Goal: Task Accomplishment & Management: Complete application form

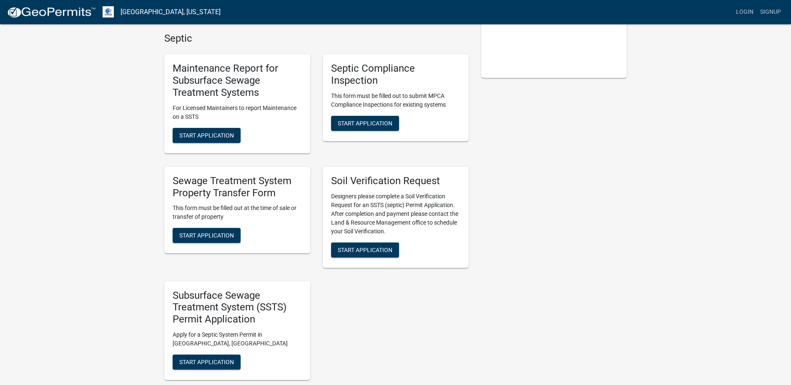
scroll to position [209, 0]
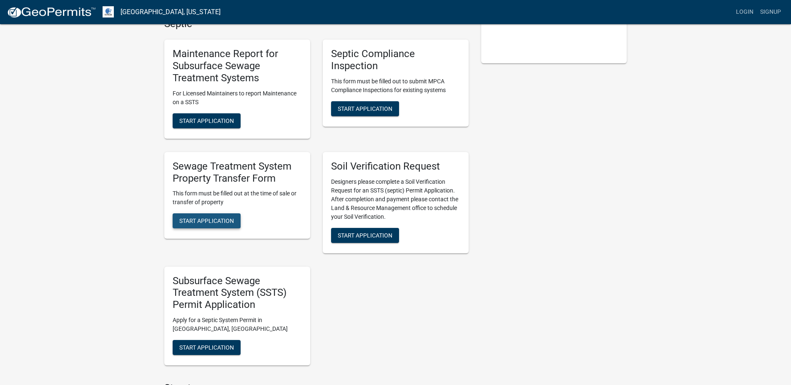
click at [205, 219] on span "Start Application" at bounding box center [206, 221] width 55 height 7
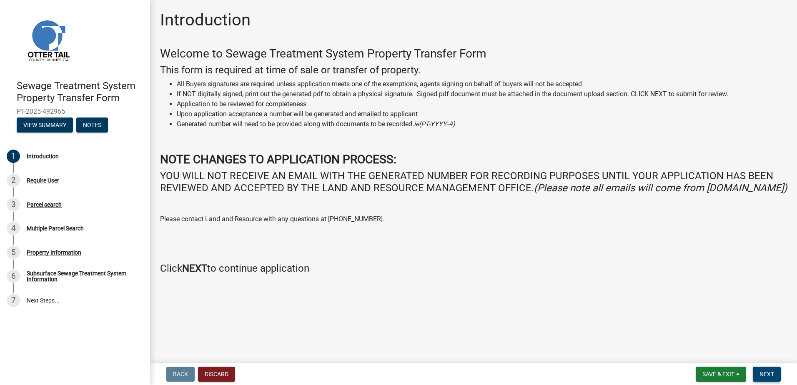
click at [768, 372] on span "Next" at bounding box center [767, 374] width 15 height 7
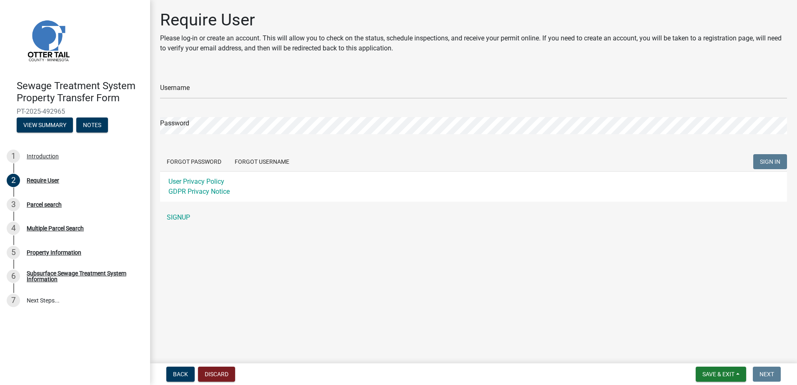
click at [49, 33] on img at bounding box center [48, 40] width 63 height 63
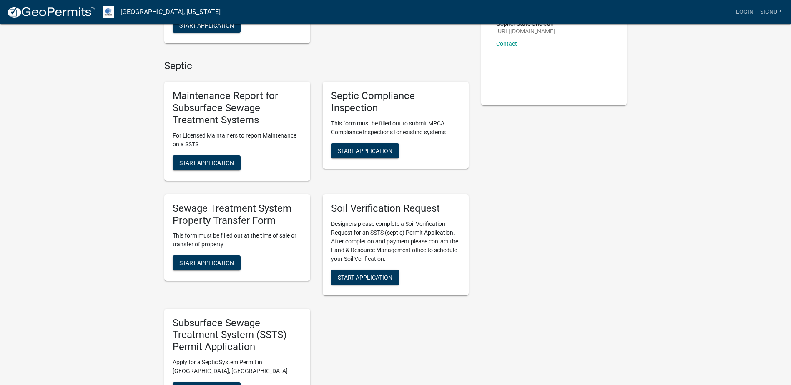
scroll to position [167, 0]
click at [211, 261] on span "Start Application" at bounding box center [206, 262] width 55 height 7
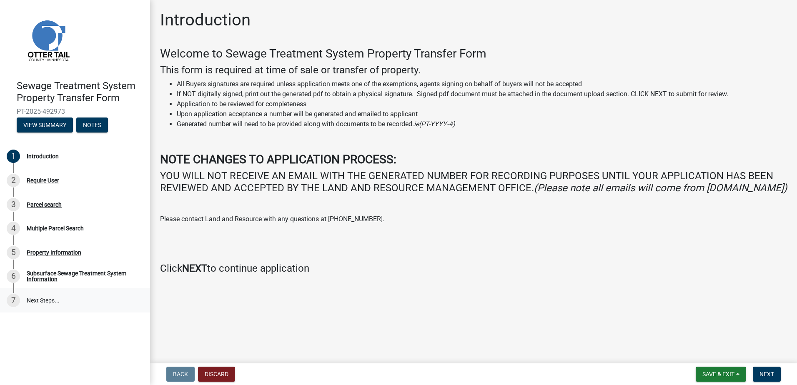
click at [29, 302] on link "7 Next Steps..." at bounding box center [75, 301] width 150 height 24
click at [772, 370] on button "Next" at bounding box center [767, 374] width 28 height 15
